Goal: Check status

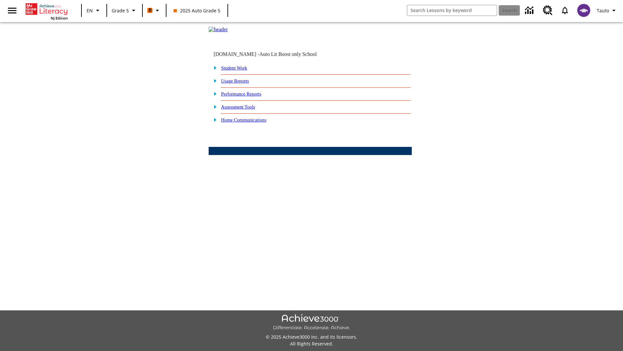
click at [239, 70] on link "Student Work" at bounding box center [234, 67] width 26 height 5
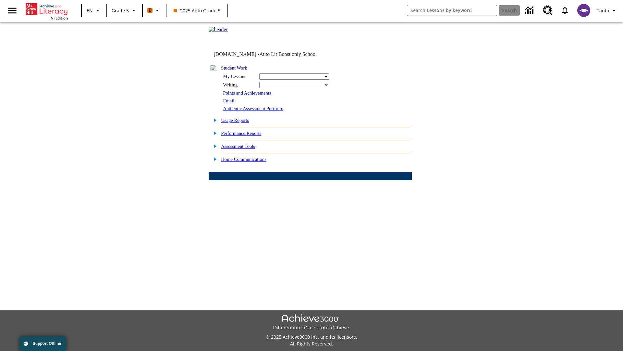
select select "/options/reports/?report_id=12&atype=1&section=2"
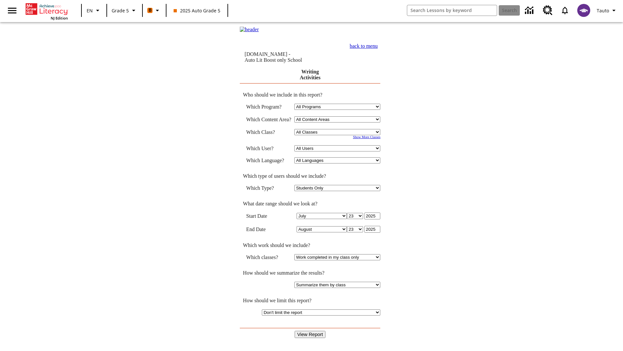
click at [339, 132] on select "Select a Class: All Classes 2025 Auto Grade 5 OL 2025 Auto Grade 6" at bounding box center [337, 132] width 86 height 6
select select "11133131"
